Goal: Complete application form

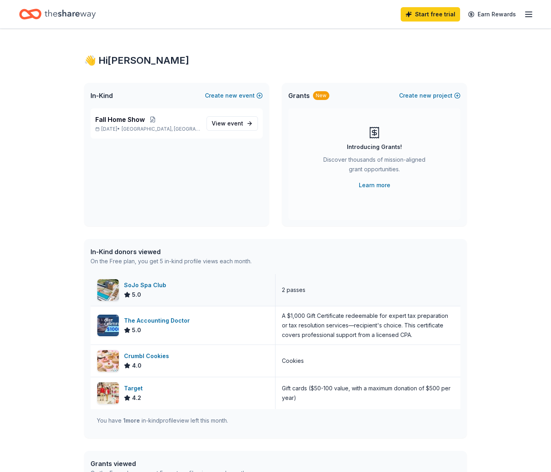
click at [147, 286] on div "SoJo Spa Club" at bounding box center [146, 286] width 45 height 10
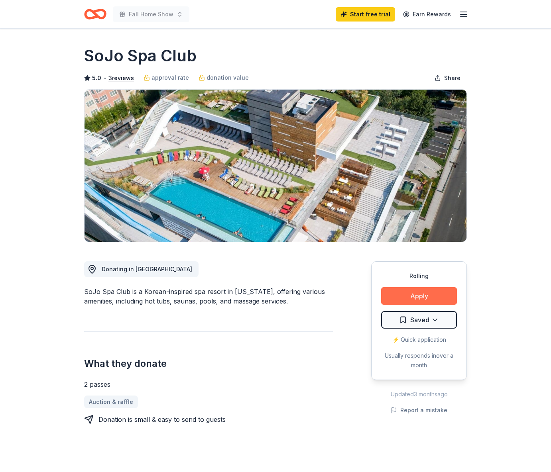
click at [439, 290] on button "Apply" at bounding box center [419, 296] width 76 height 18
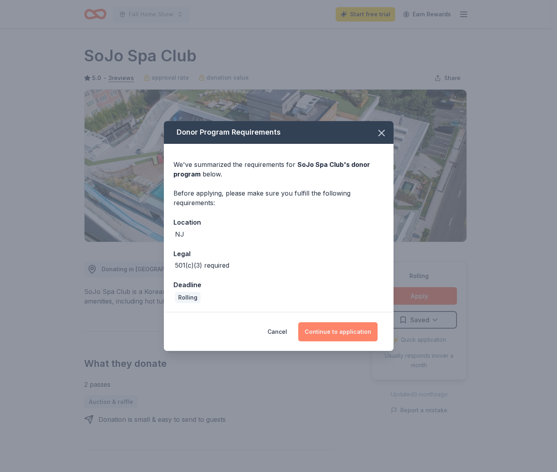
click at [316, 332] on button "Continue to application" at bounding box center [337, 331] width 79 height 19
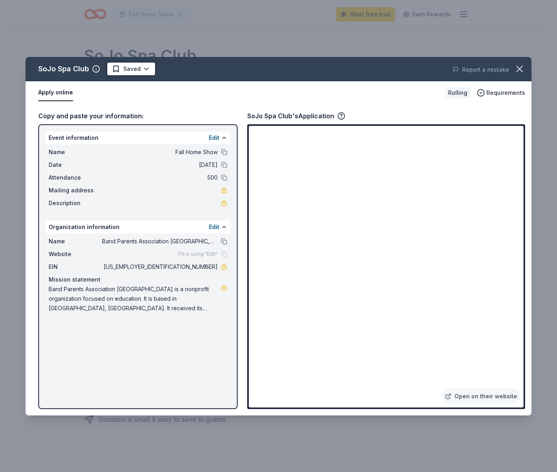
click at [228, 241] on div "Name Band Parents Association [GEOGRAPHIC_DATA] Website Fill in using "Edit" EI…" at bounding box center [137, 274] width 185 height 83
click at [224, 240] on button at bounding box center [224, 241] width 6 height 6
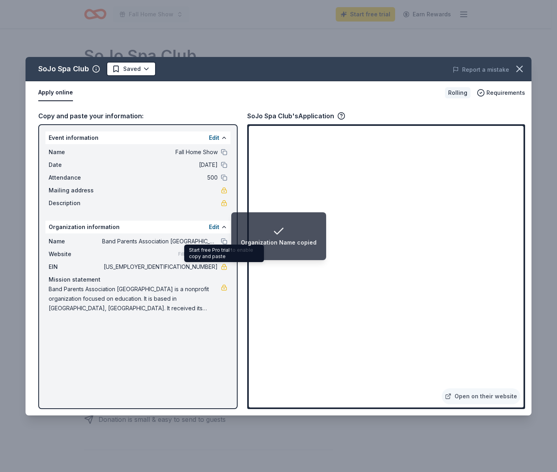
click at [224, 267] on link at bounding box center [224, 267] width 6 height 6
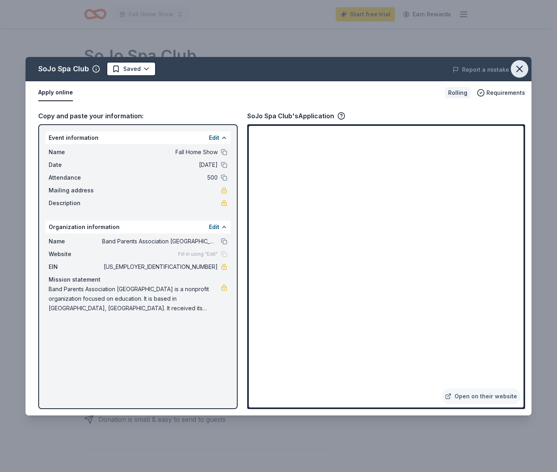
click at [519, 62] on button "button" at bounding box center [519, 69] width 18 height 18
